Goal: Transaction & Acquisition: Download file/media

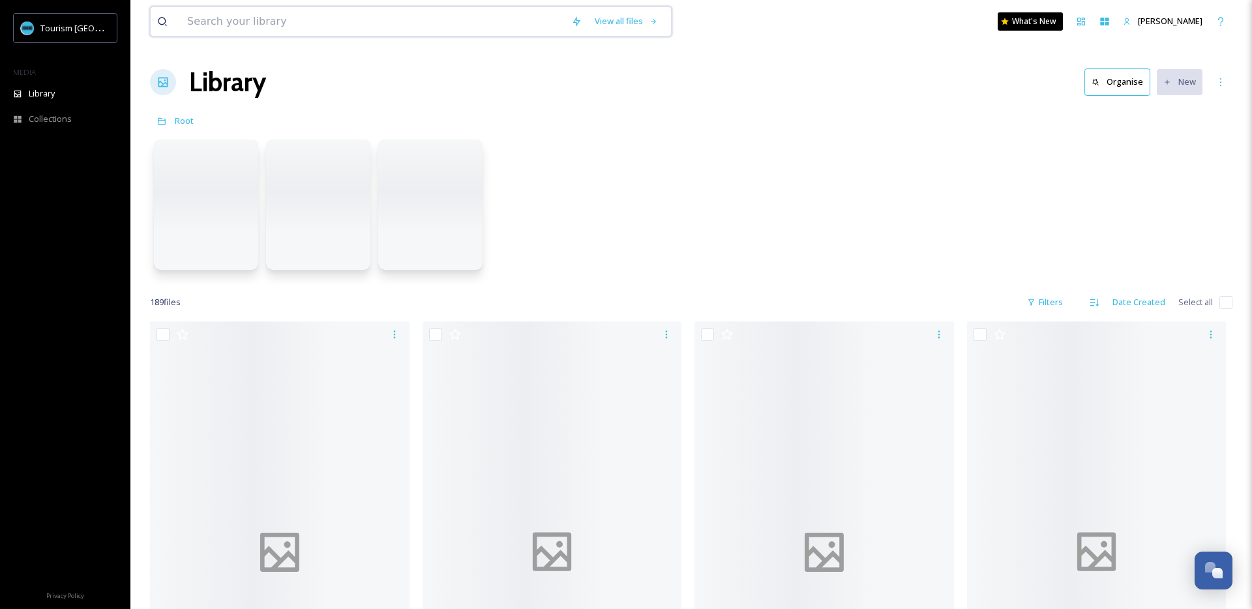
click at [272, 17] on input at bounding box center [373, 21] width 384 height 29
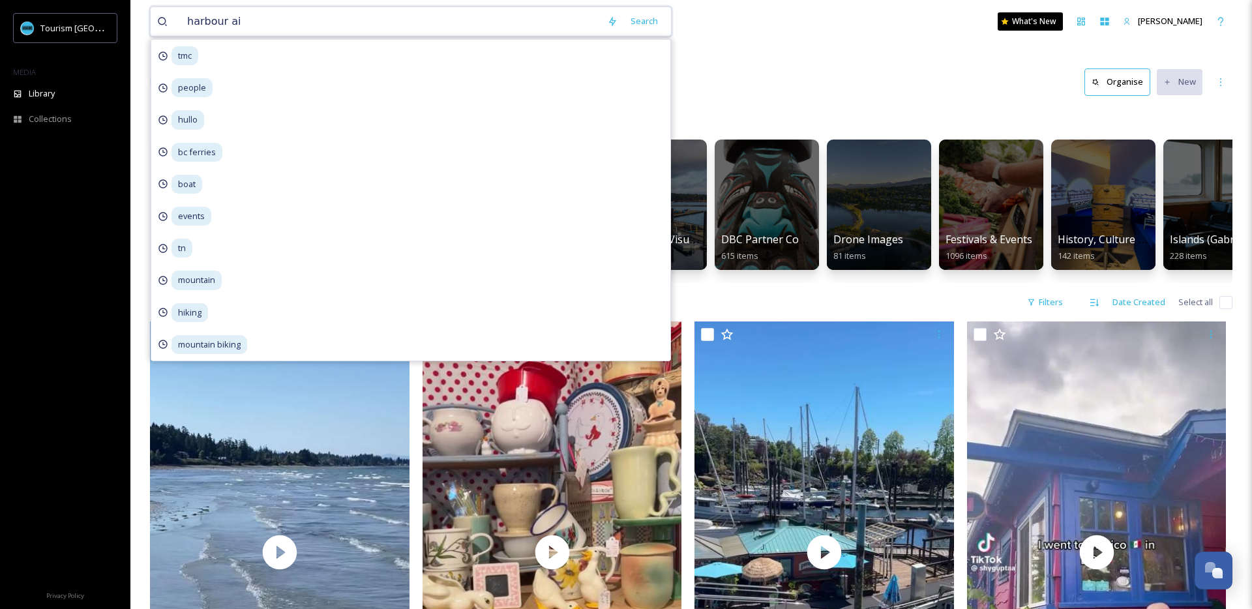
type input "harbour air"
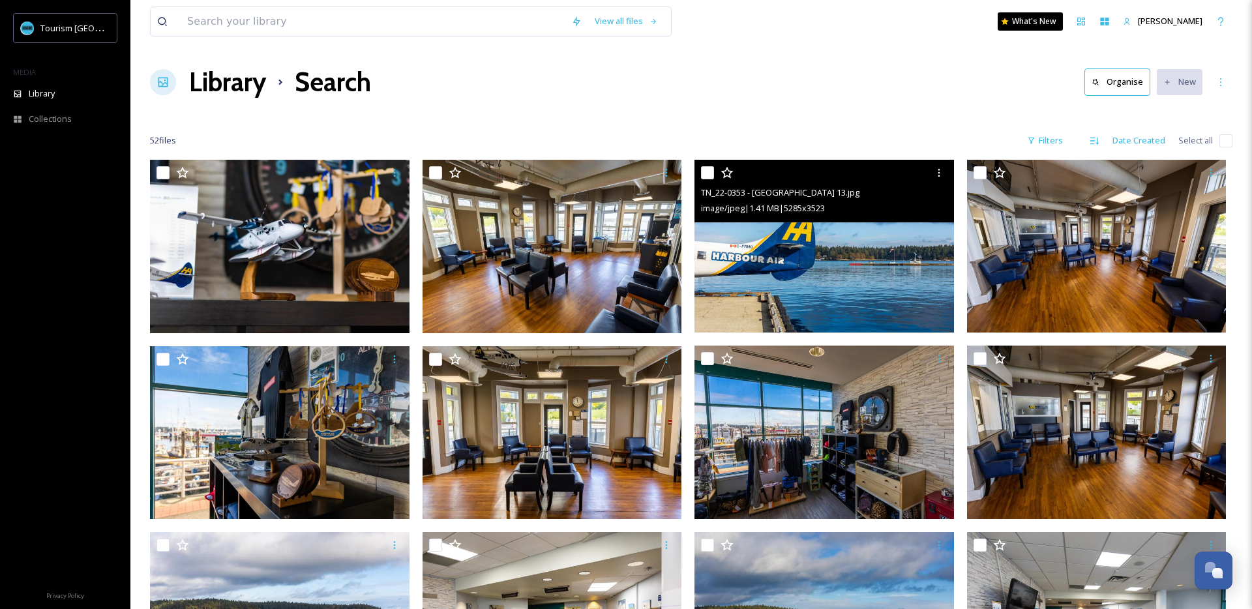
click at [767, 260] on img at bounding box center [823, 246] width 259 height 173
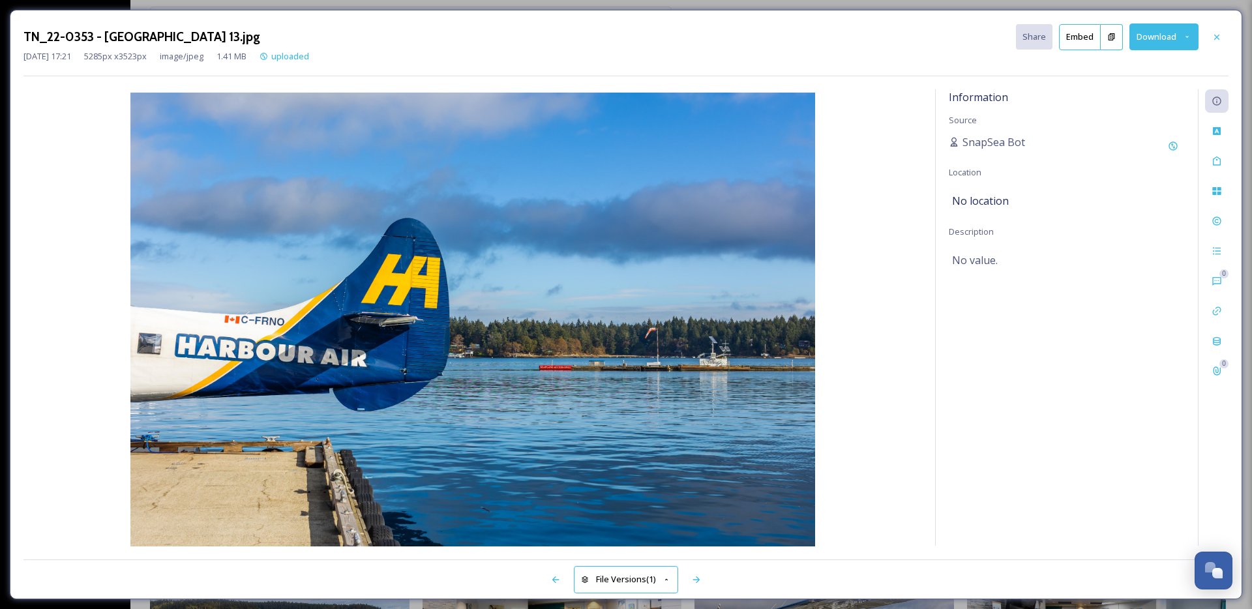
click at [1151, 36] on button "Download" at bounding box center [1163, 36] width 69 height 27
click at [1123, 89] on span "Download Large (2000 x 1333)" at bounding box center [1125, 92] width 115 height 12
